Goal: Contribute content

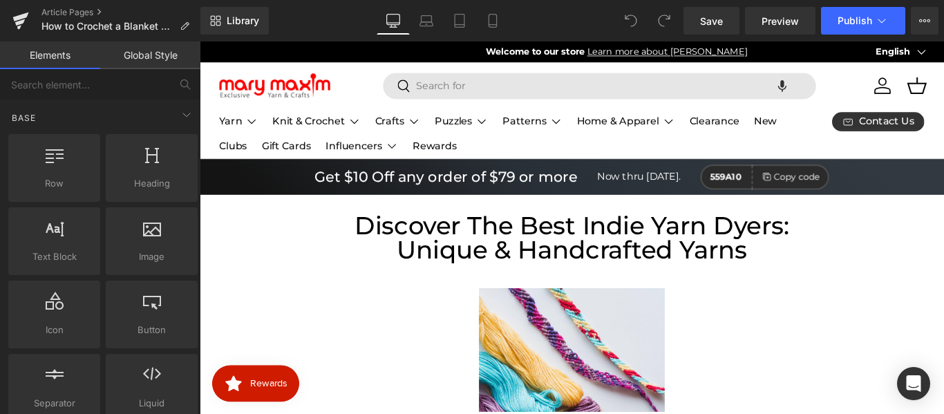
scroll to position [0, 720]
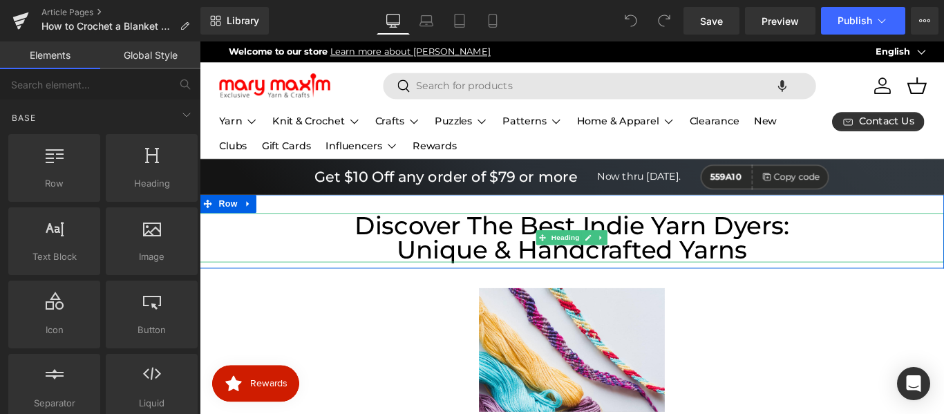
drag, startPoint x: 573, startPoint y: 279, endPoint x: 549, endPoint y: 279, distance: 23.5
click at [573, 279] on h1 "Unique & Handcrafted Yarns" at bounding box center [618, 276] width 836 height 28
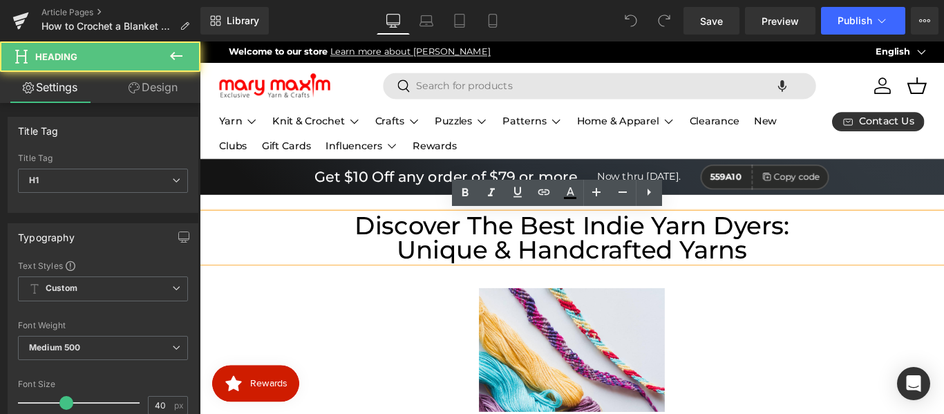
click at [549, 270] on h1 "Unique & Handcrafted Yarns" at bounding box center [618, 276] width 836 height 28
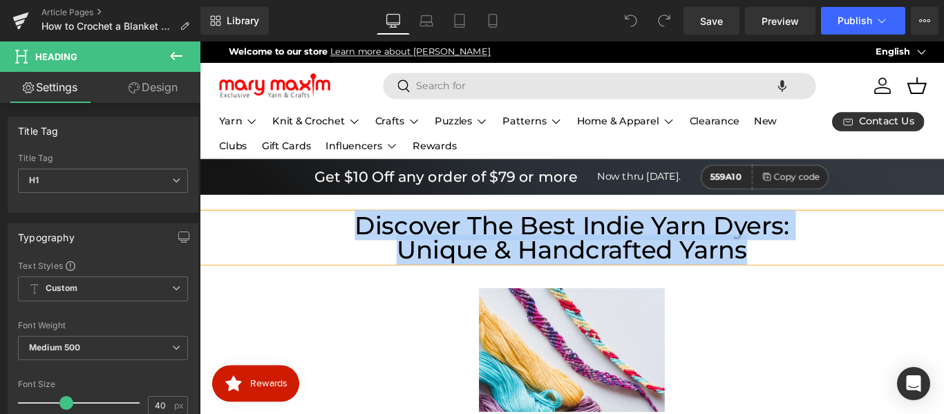
paste div
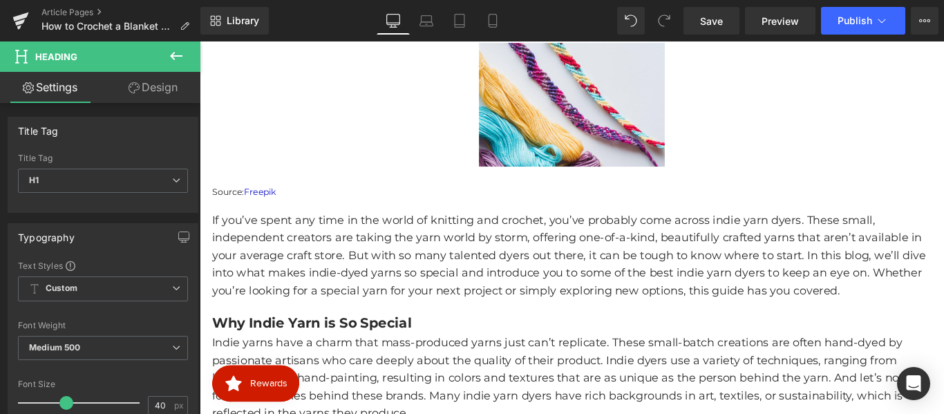
scroll to position [287, 0]
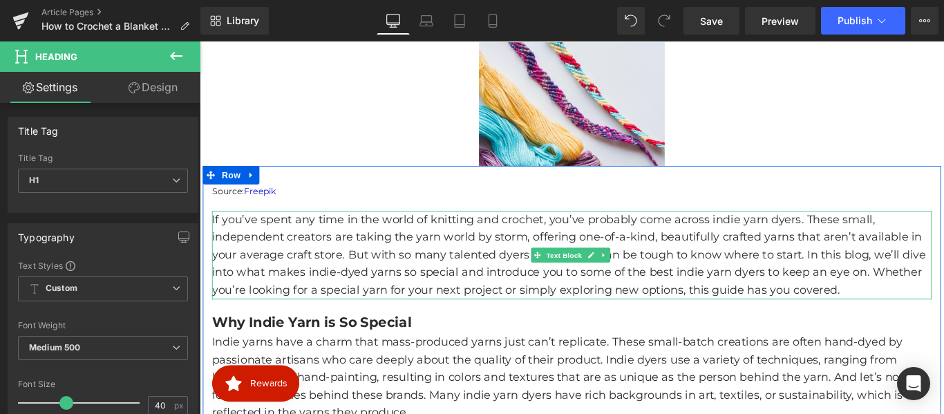
click at [301, 254] on p "If you’ve spent any time in the world of knitting and crochet, you’ve probably …" at bounding box center [618, 282] width 809 height 100
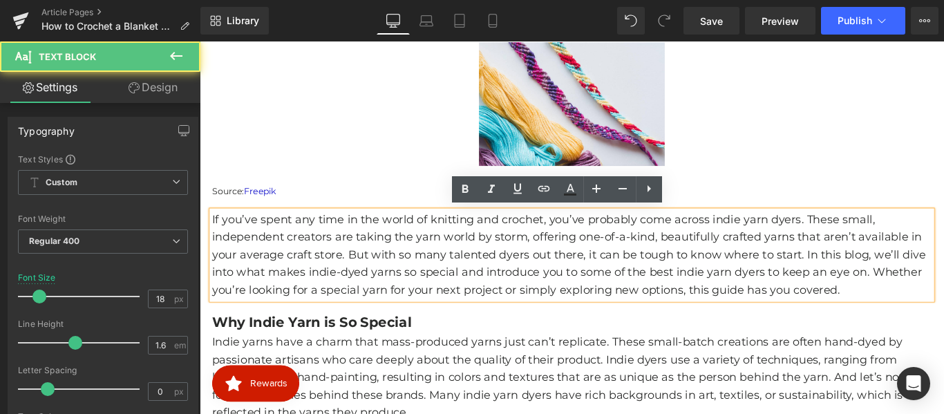
click at [326, 278] on p "If you’ve spent any time in the world of knitting and crochet, you’ve probably …" at bounding box center [618, 282] width 809 height 100
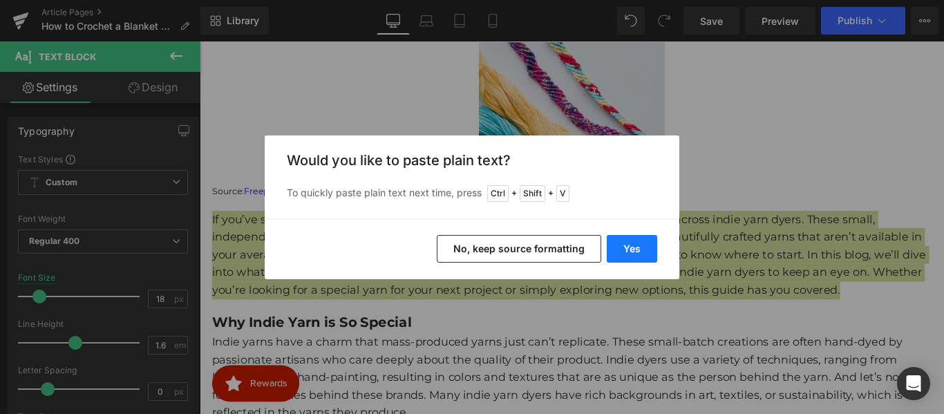
click at [628, 243] on button "Yes" at bounding box center [632, 249] width 50 height 28
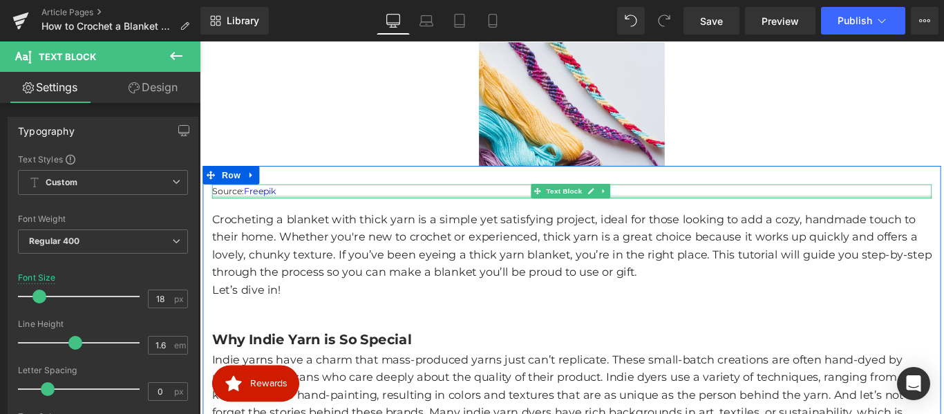
click at [299, 211] on p "Source: Freepik" at bounding box center [618, 209] width 809 height 15
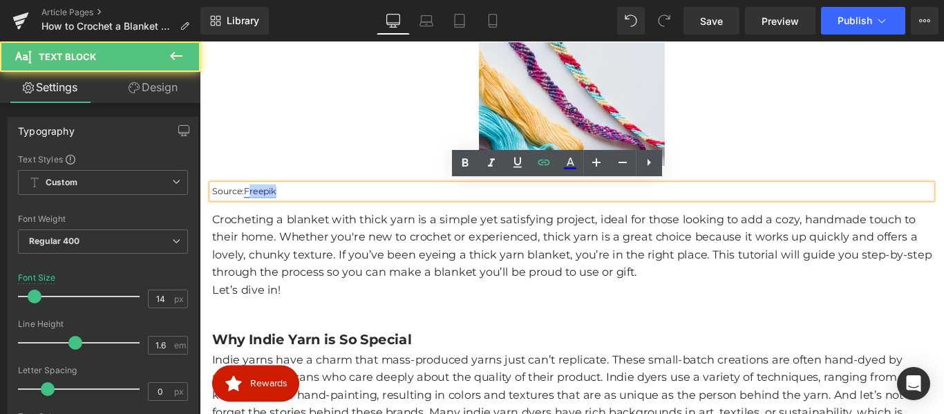
drag, startPoint x: 289, startPoint y: 207, endPoint x: 254, endPoint y: 201, distance: 35.1
click at [254, 202] on p "Source: Freepik" at bounding box center [618, 209] width 809 height 15
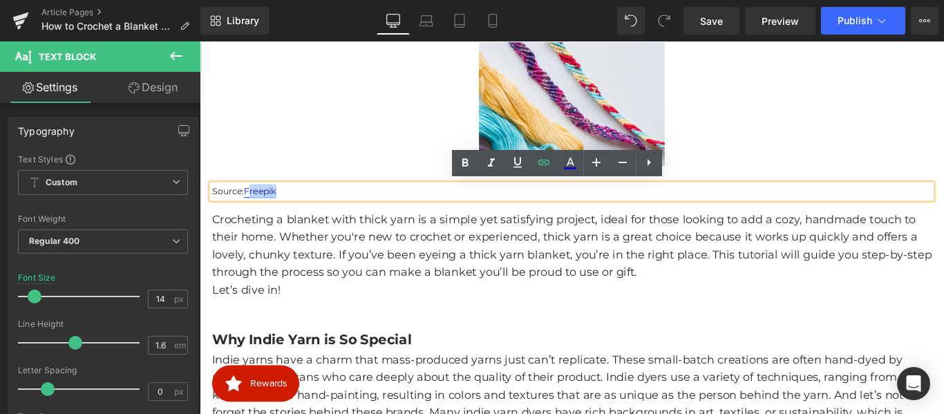
click at [283, 204] on link "Freepik" at bounding box center [267, 209] width 36 height 12
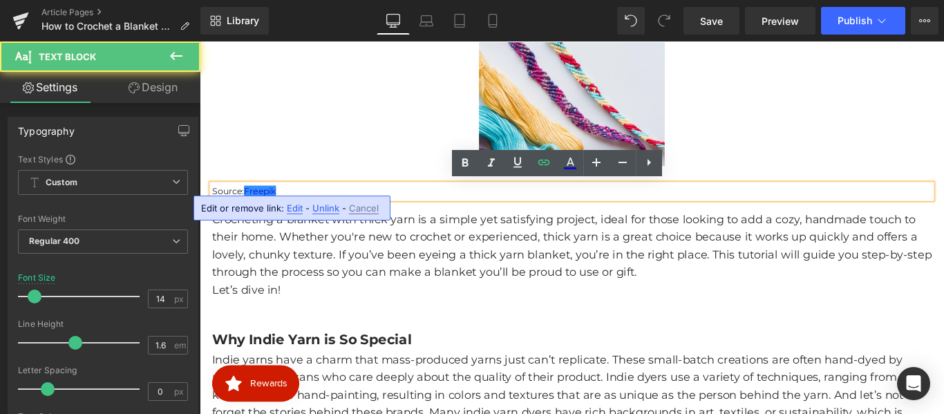
click at [292, 210] on span "Edit" at bounding box center [295, 208] width 16 height 12
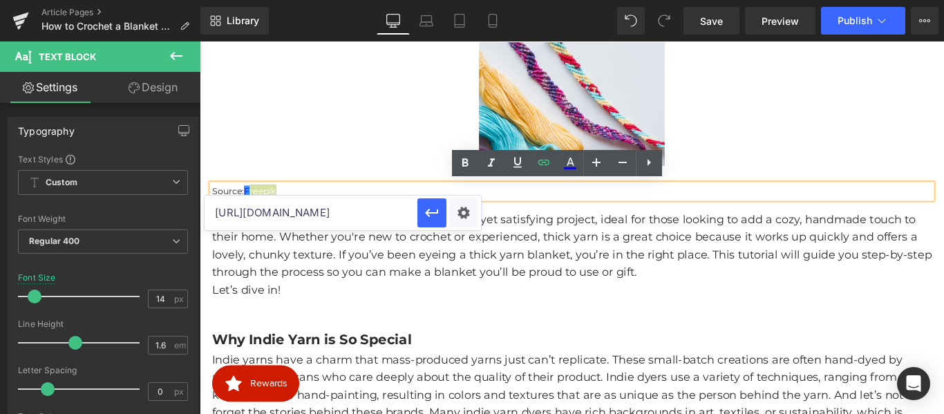
click at [346, 211] on input "[URL][DOMAIN_NAME]" at bounding box center [311, 213] width 213 height 35
paste input "es/foto-gratis/concepto-tejido-alto-[PERSON_NAME]-bufanda_23442766.htm#fromView…"
type input "[URL][DOMAIN_NAME][PERSON_NAME]"
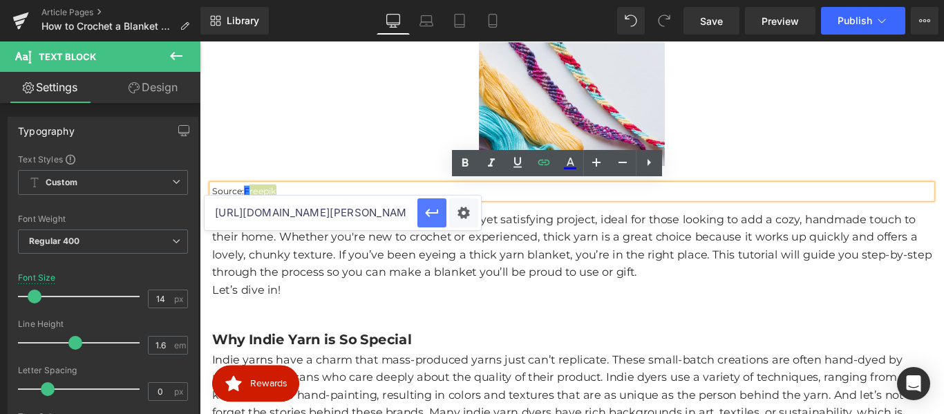
click at [429, 214] on icon "button" at bounding box center [432, 213] width 17 height 17
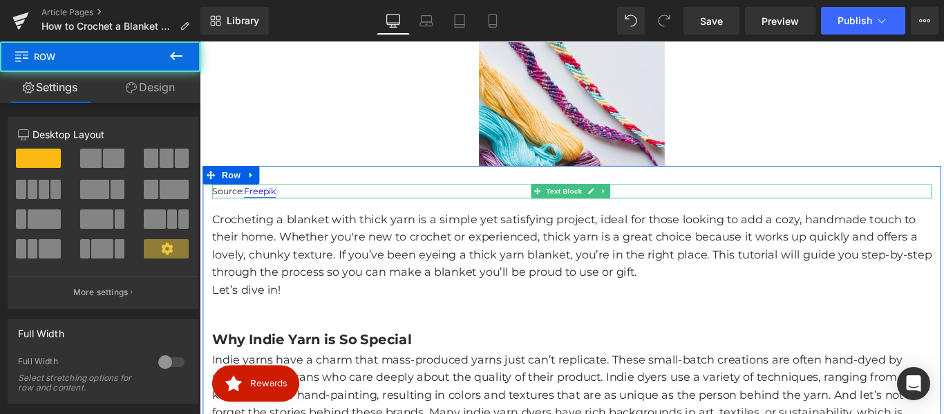
click at [278, 208] on link "Freepik" at bounding box center [267, 209] width 36 height 12
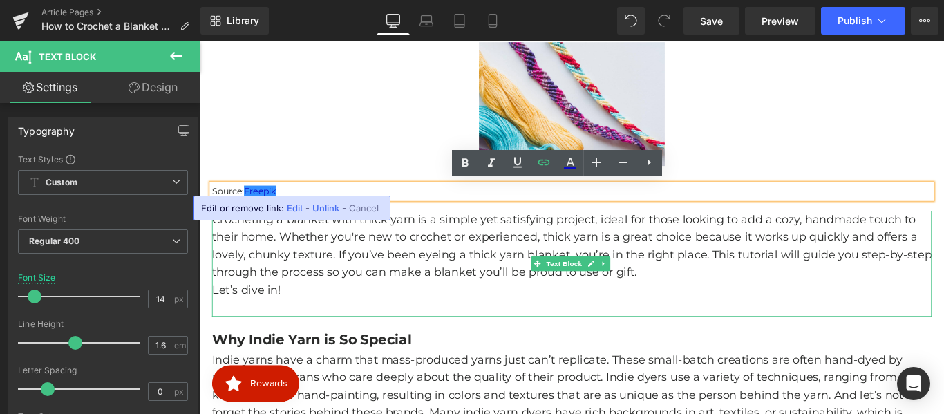
click at [426, 283] on p "Crocheting a blanket with thick yarn is a simple yet satisfying project, ideal …" at bounding box center [618, 271] width 809 height 79
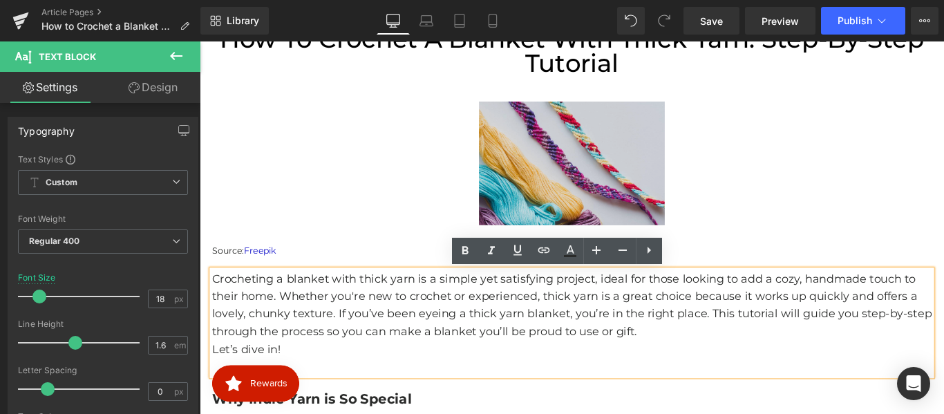
scroll to position [207, 0]
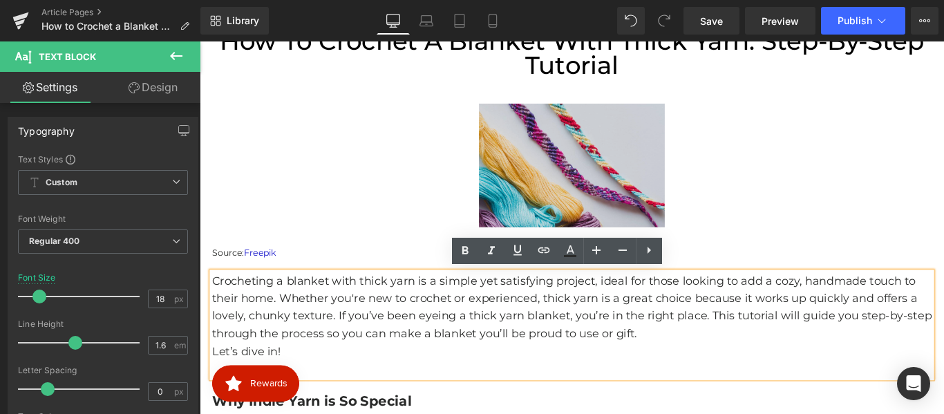
click at [596, 170] on img at bounding box center [617, 181] width 209 height 140
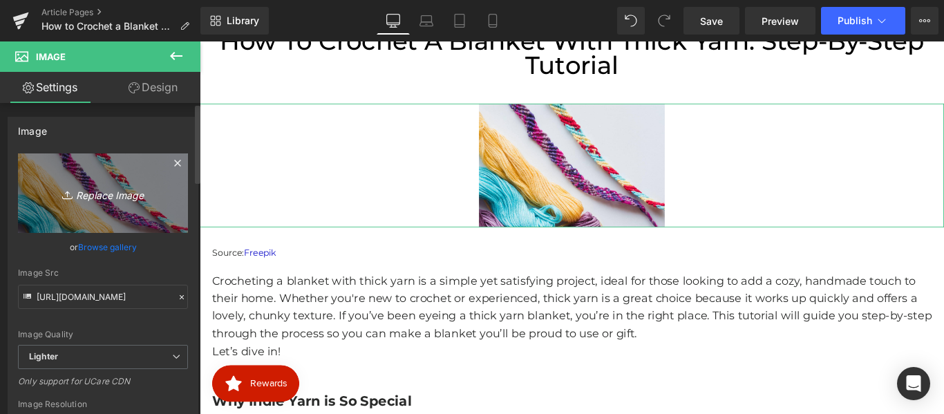
click at [100, 190] on icon "Replace Image" at bounding box center [103, 193] width 111 height 17
type input "C:\fakepath\image (63).png"
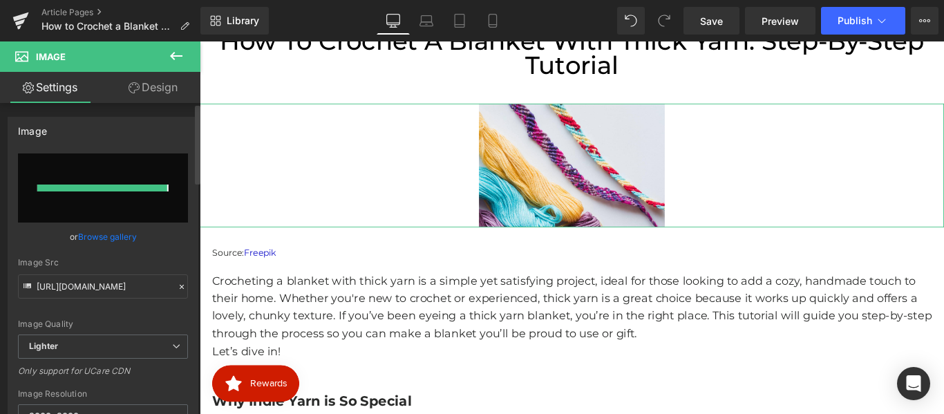
type input "[URL][DOMAIN_NAME]"
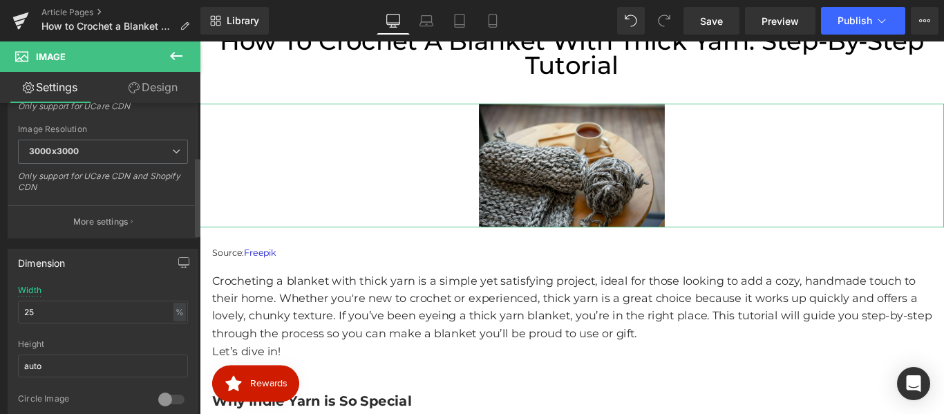
scroll to position [276, 0]
click at [113, 314] on input "25" at bounding box center [103, 310] width 170 height 23
type input "2"
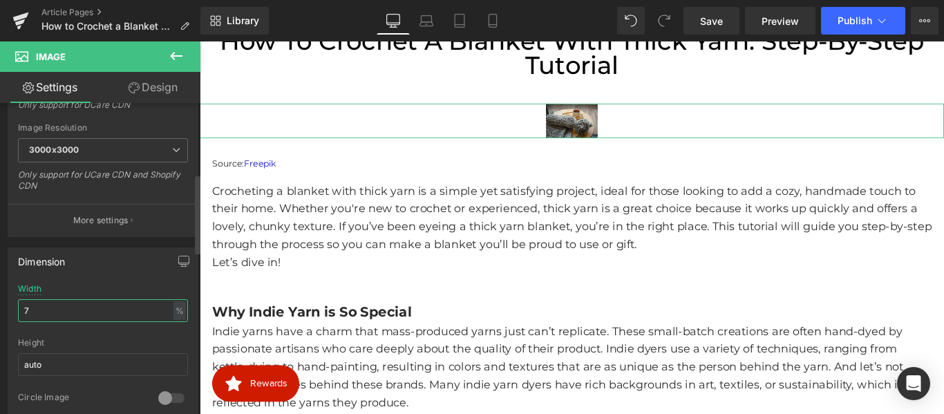
type input "70"
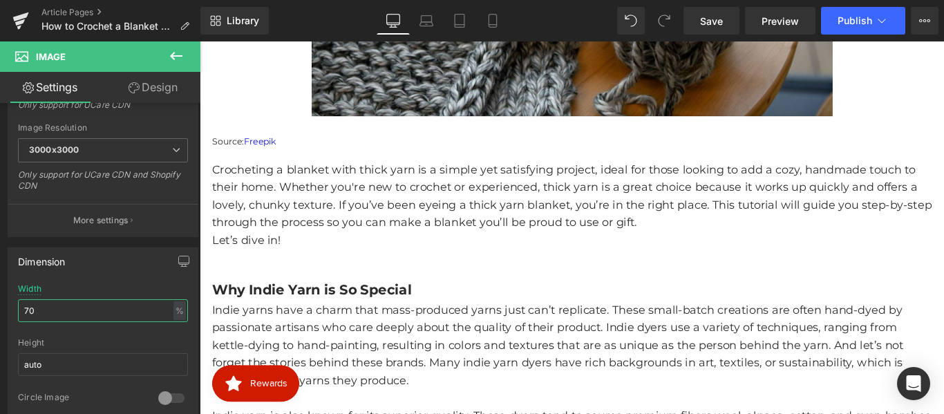
scroll to position [633, 0]
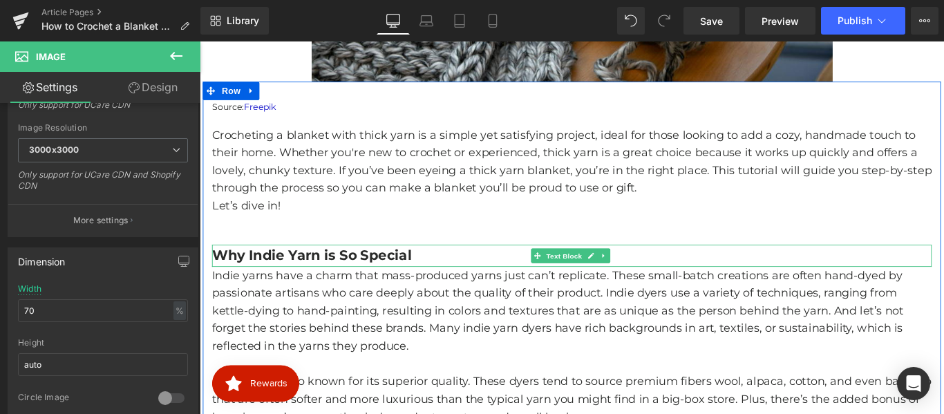
click at [324, 272] on b "Why Indie Yarn is So Special" at bounding box center [326, 281] width 225 height 19
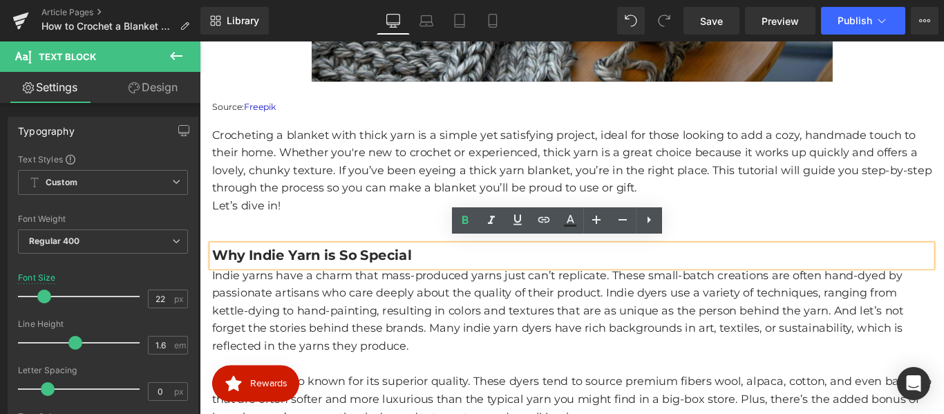
click at [357, 282] on b "Why Indie Yarn is So Special" at bounding box center [326, 281] width 225 height 19
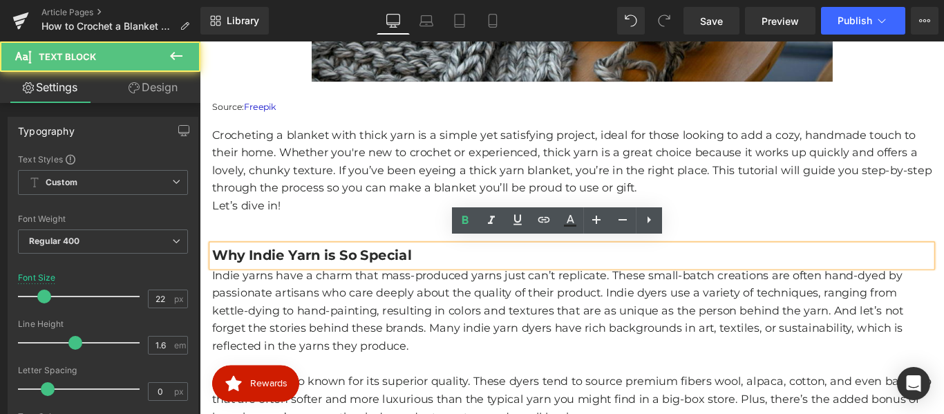
click at [386, 276] on b "Why Indie Yarn is So Special" at bounding box center [326, 281] width 225 height 19
